Goal: Task Accomplishment & Management: Manage account settings

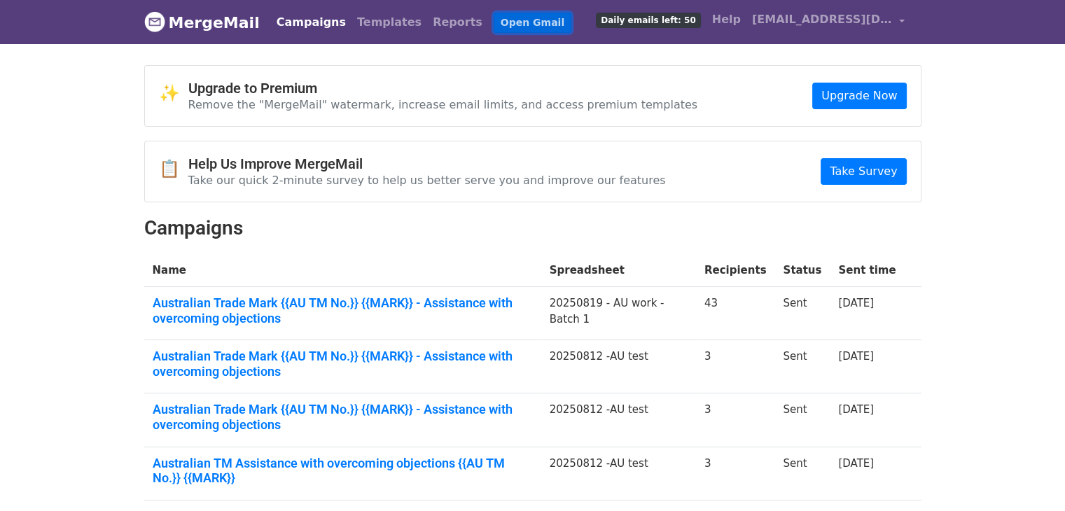
click at [494, 22] on link "Open Gmail" at bounding box center [533, 23] width 78 height 20
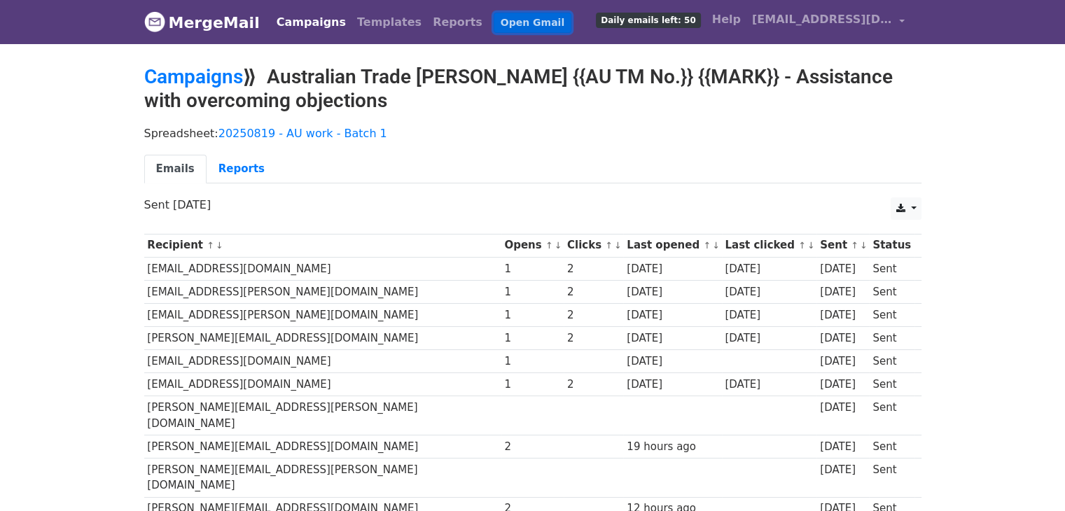
click at [494, 22] on link "Open Gmail" at bounding box center [533, 23] width 78 height 20
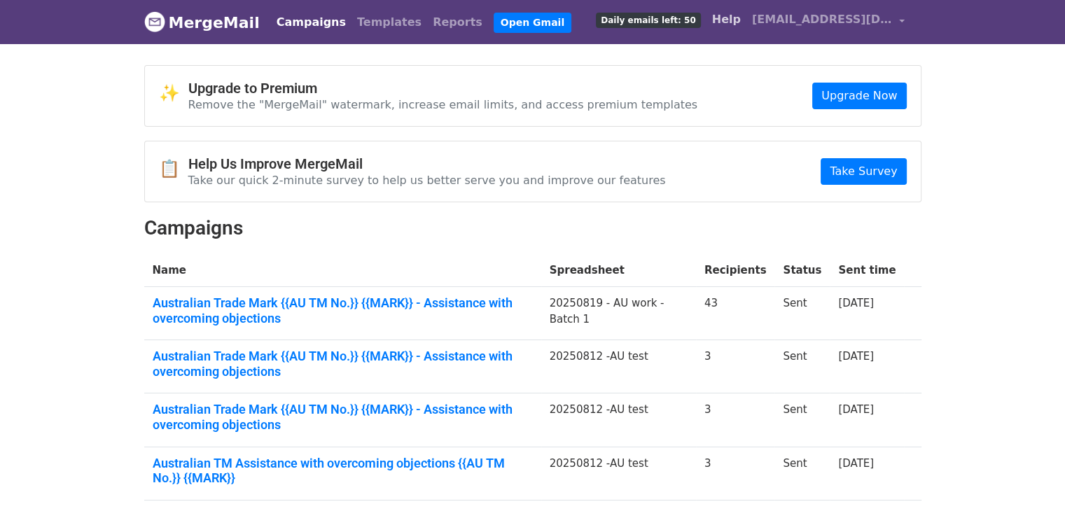
click at [727, 14] on link "Help" at bounding box center [726, 20] width 40 height 28
click at [893, 15] on link "[EMAIL_ADDRESS][DOMAIN_NAME]" at bounding box center [828, 22] width 164 height 33
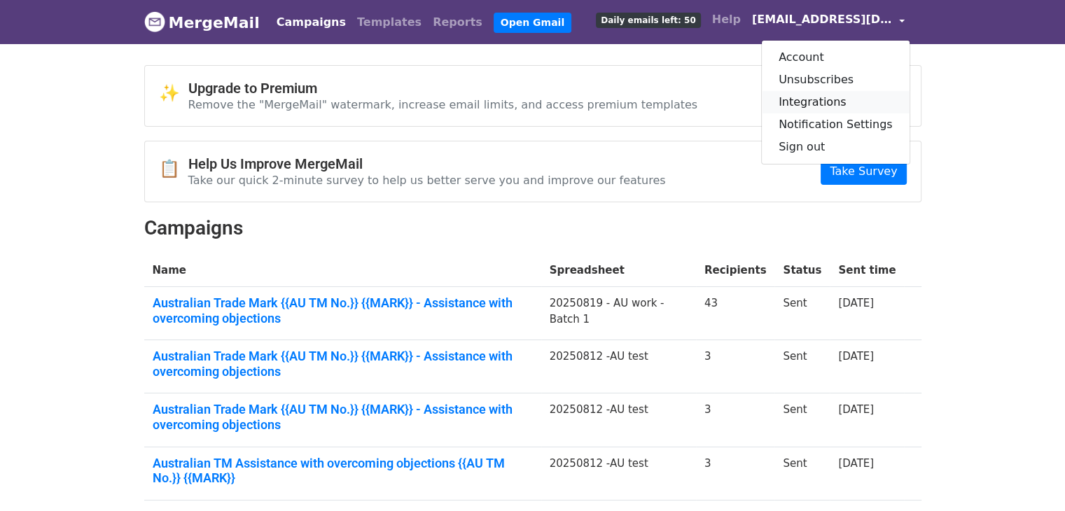
click at [840, 100] on link "Integrations" at bounding box center [836, 102] width 148 height 22
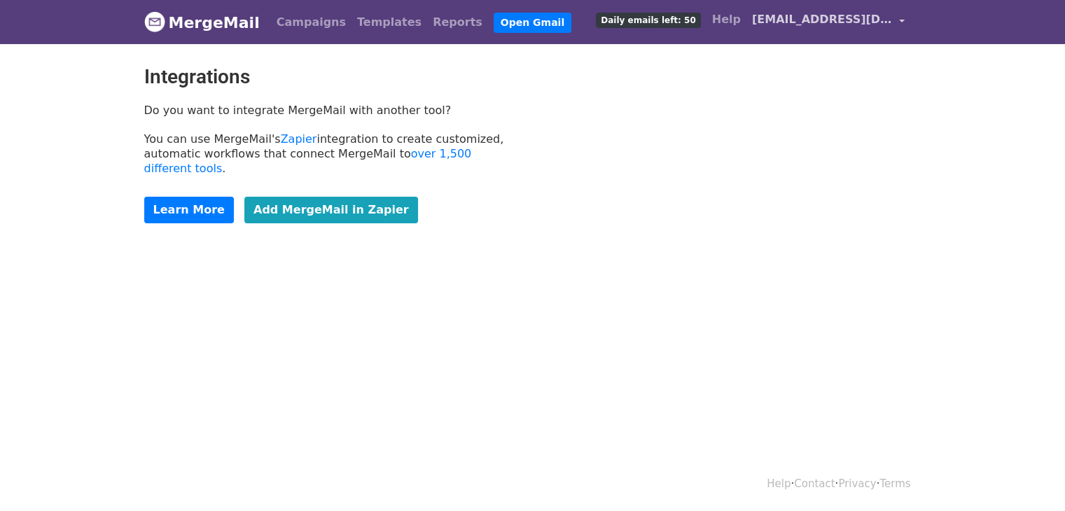
click at [885, 23] on span "[EMAIL_ADDRESS][DOMAIN_NAME]" at bounding box center [822, 19] width 140 height 17
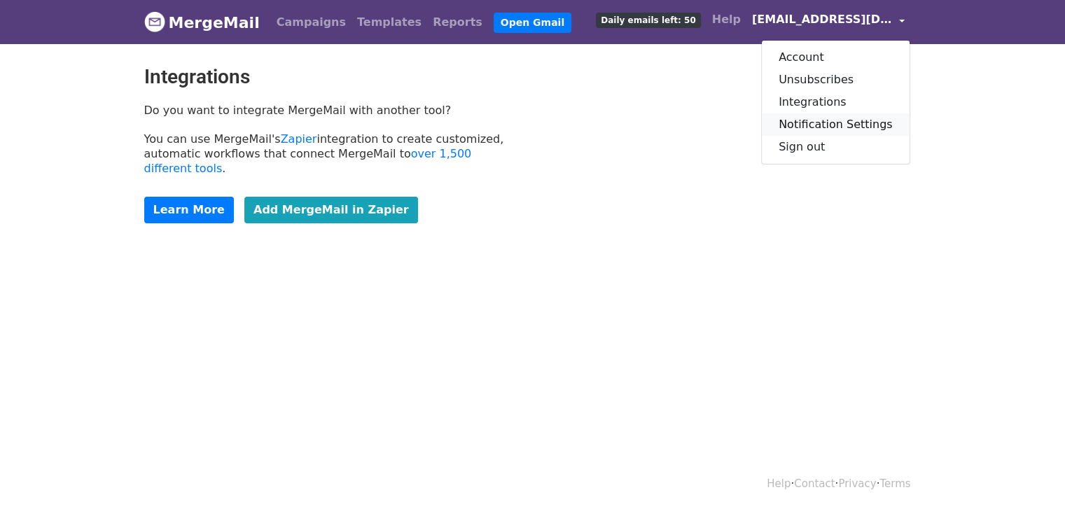
click at [854, 122] on link "Notification Settings" at bounding box center [836, 124] width 148 height 22
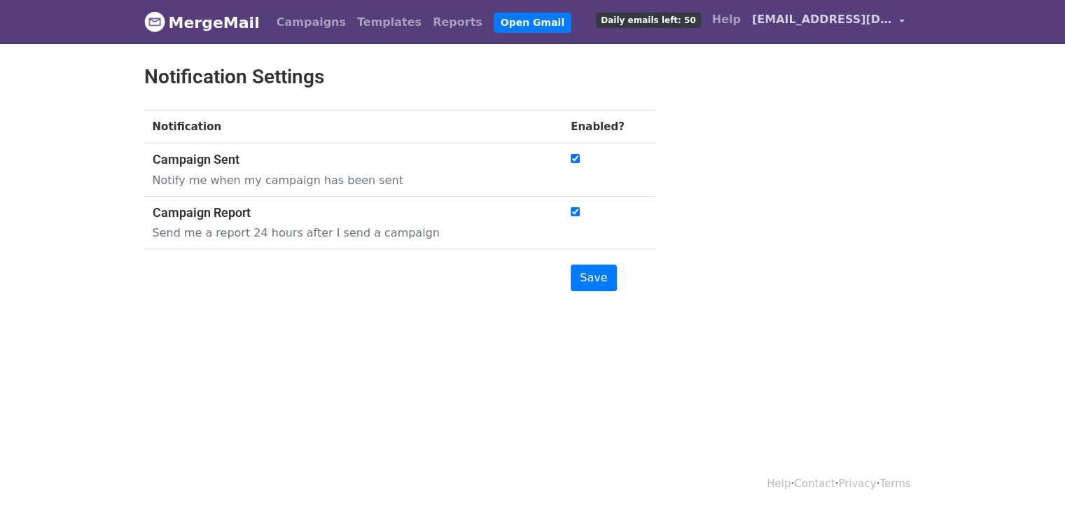
click at [864, 22] on span "[EMAIL_ADDRESS][DOMAIN_NAME]" at bounding box center [822, 19] width 140 height 17
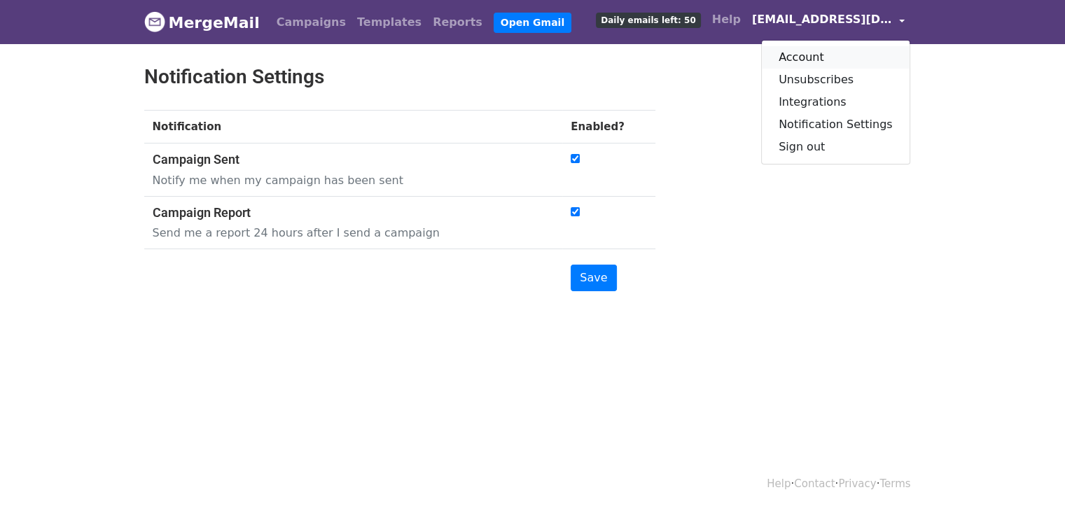
click at [860, 61] on link "Account" at bounding box center [836, 57] width 148 height 22
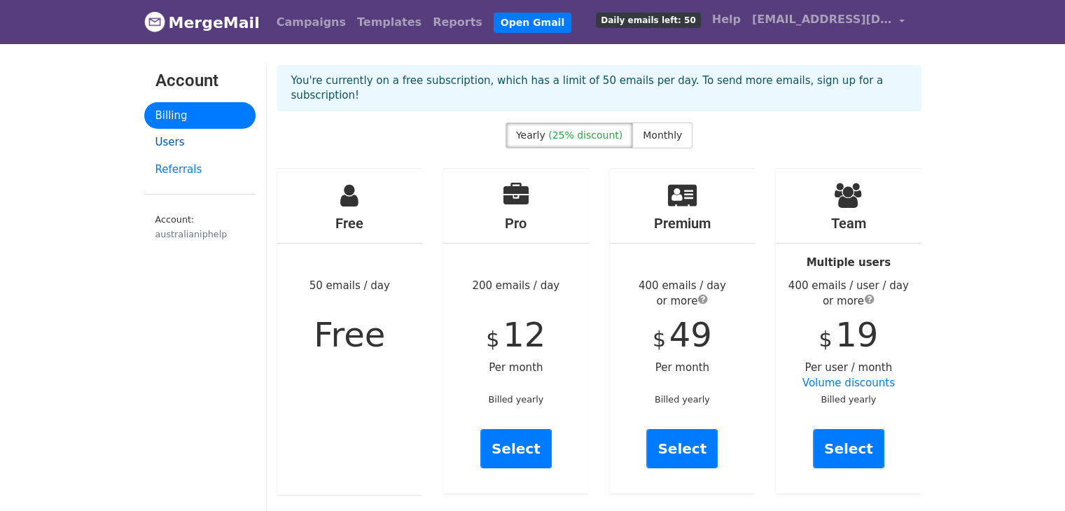
click at [168, 138] on link "Users" at bounding box center [199, 142] width 111 height 27
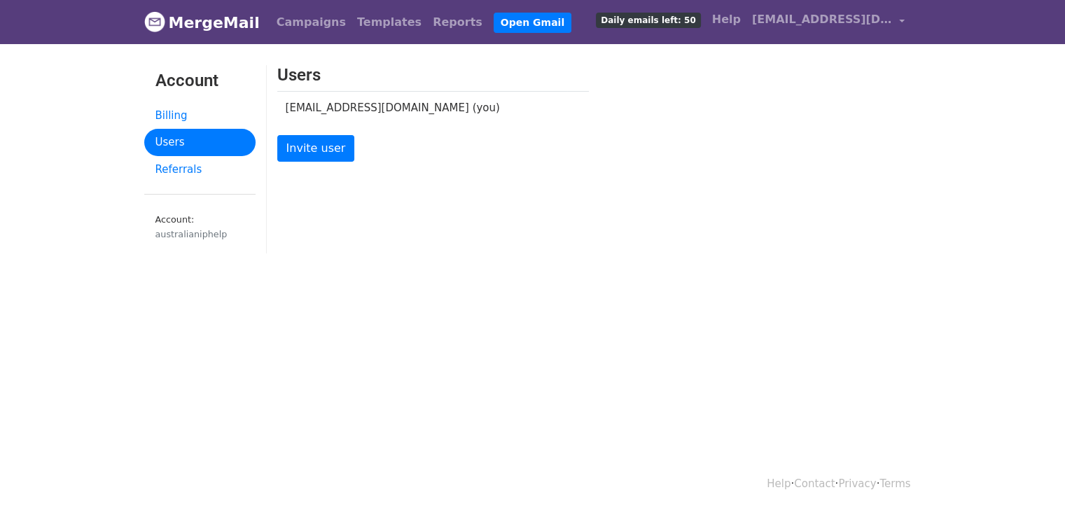
click at [372, 102] on td "australianiphelp@gmail.com (you)" at bounding box center [422, 107] width 291 height 33
